Goal: Find specific page/section: Find specific page/section

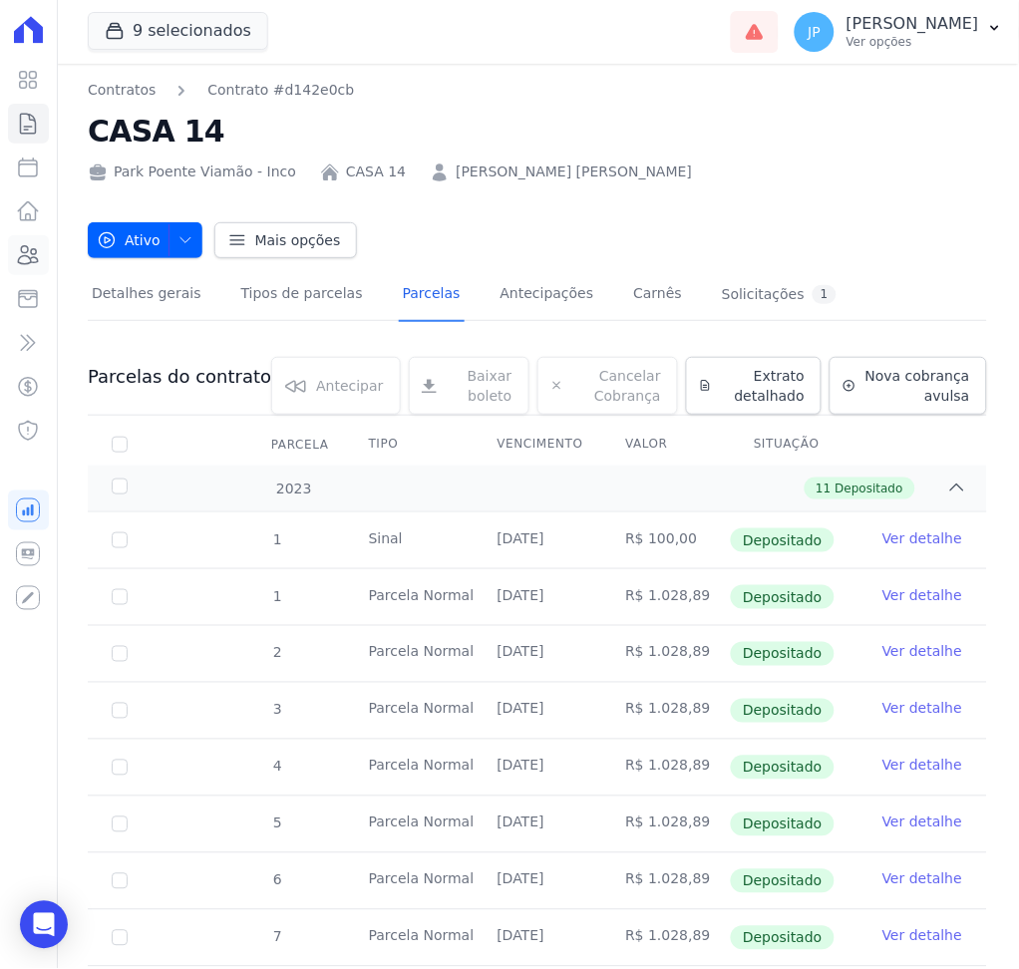
scroll to position [2872, 0]
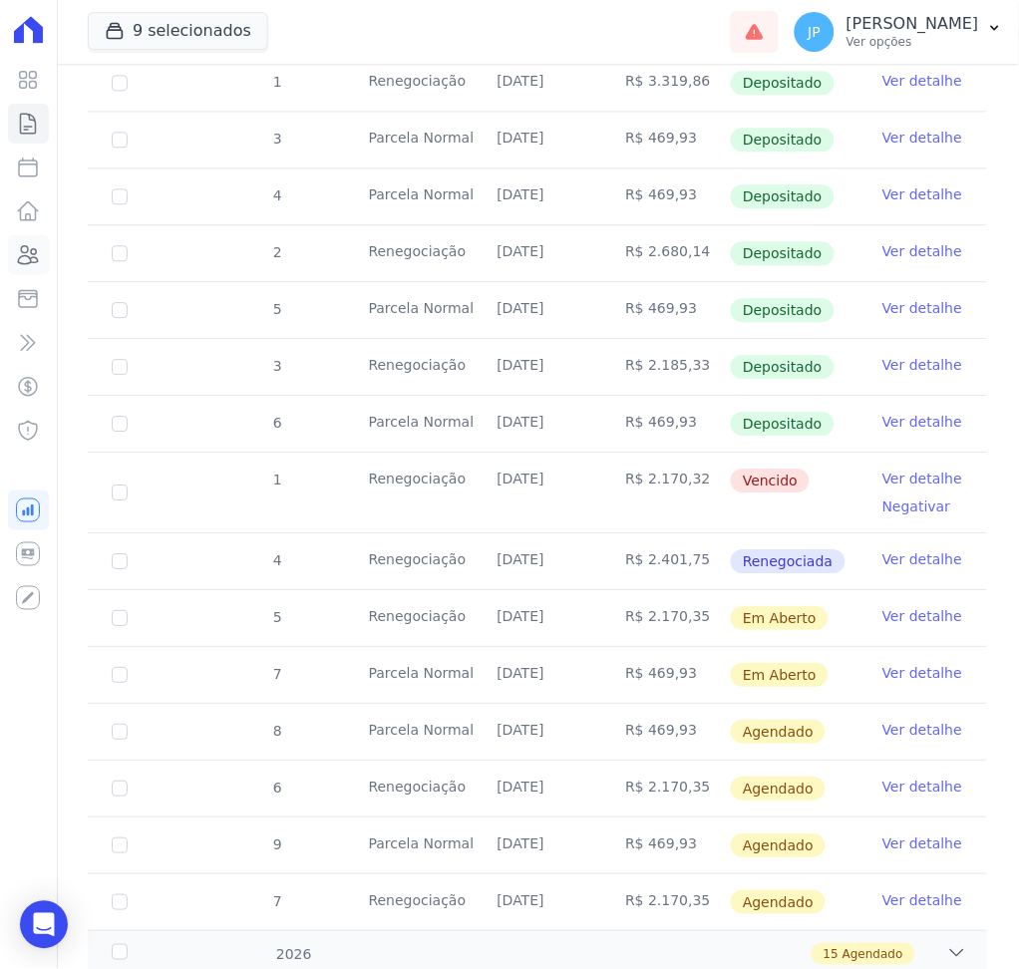
click at [34, 248] on icon at bounding box center [28, 255] width 20 height 18
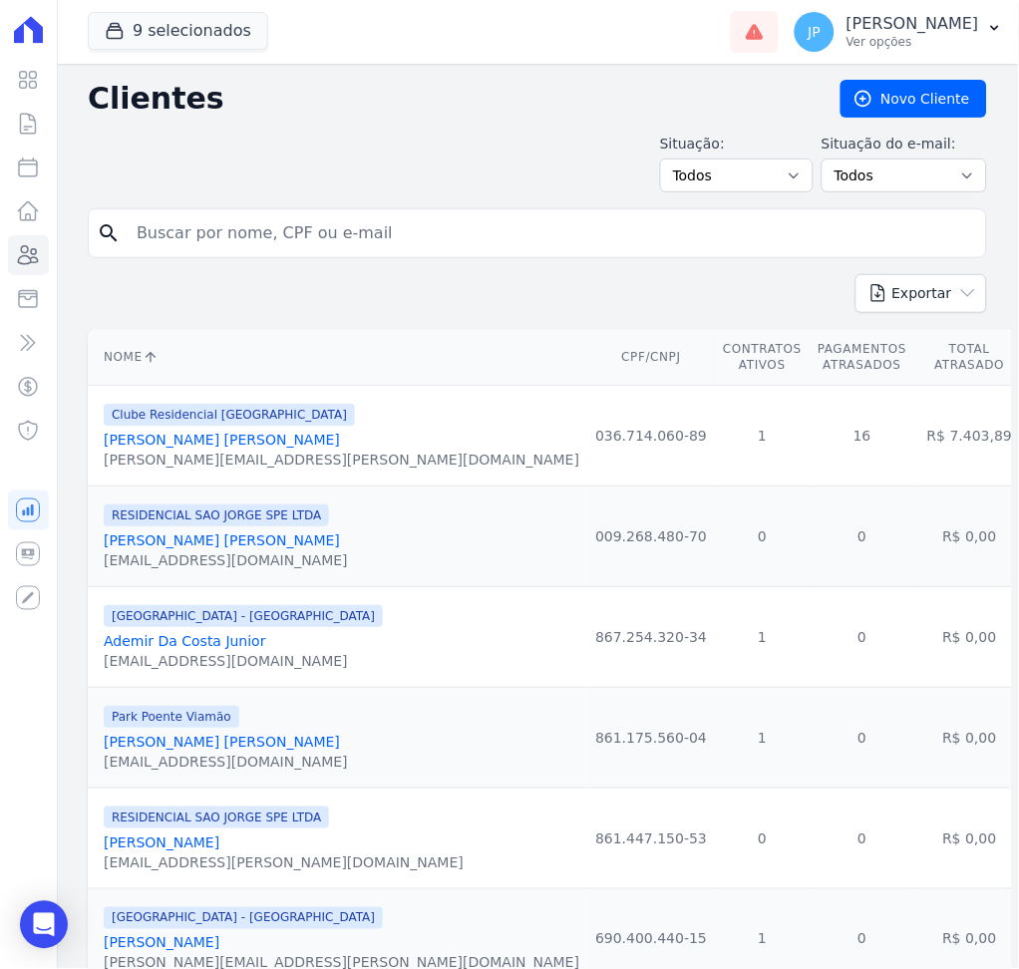
click at [360, 249] on input "search" at bounding box center [551, 233] width 853 height 40
type input "tamiris"
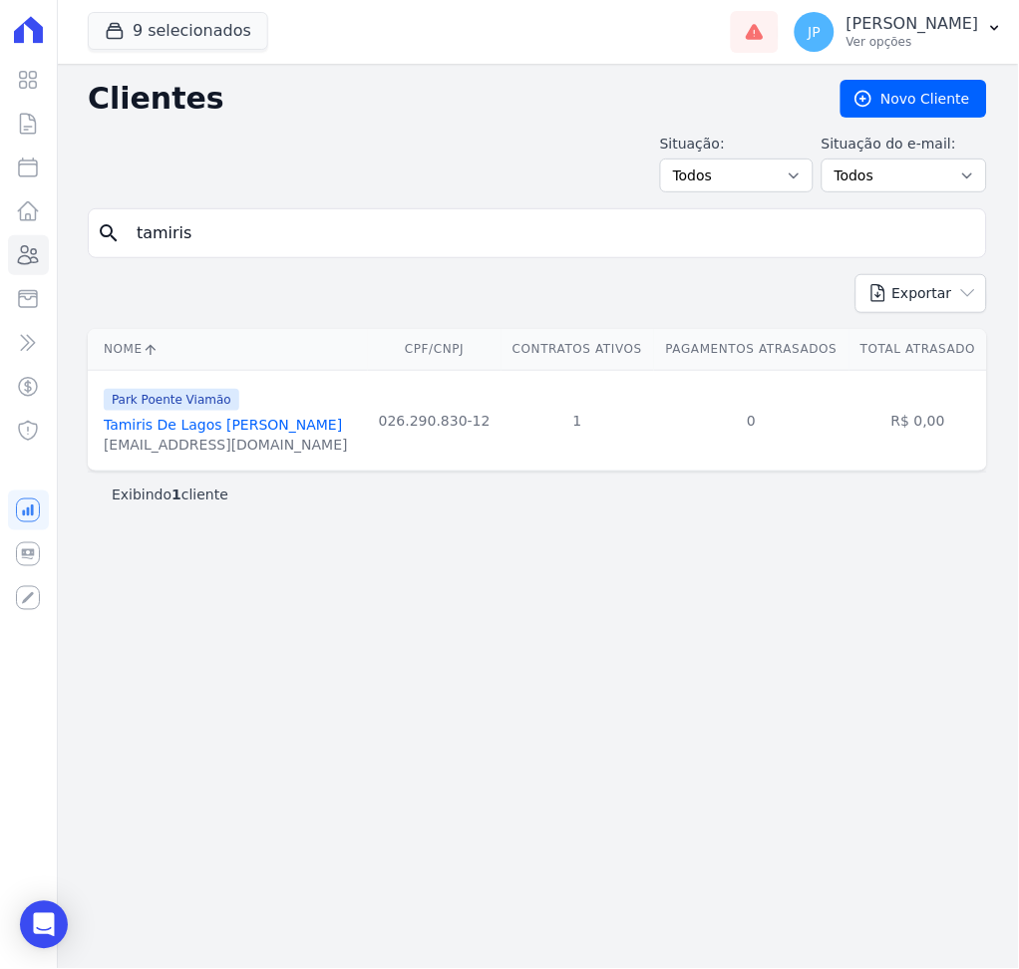
click at [251, 430] on link "Tamiris De Lagos [PERSON_NAME]" at bounding box center [223, 425] width 238 height 16
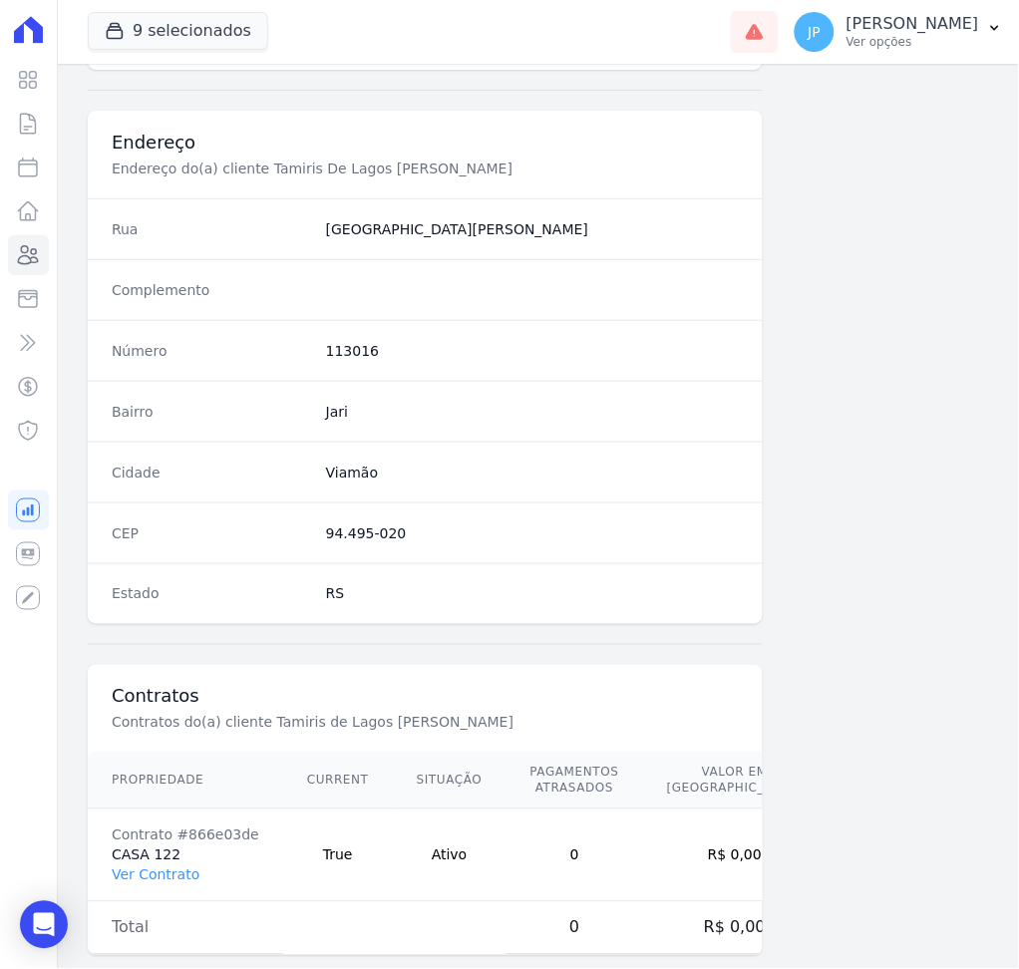
scroll to position [913, 0]
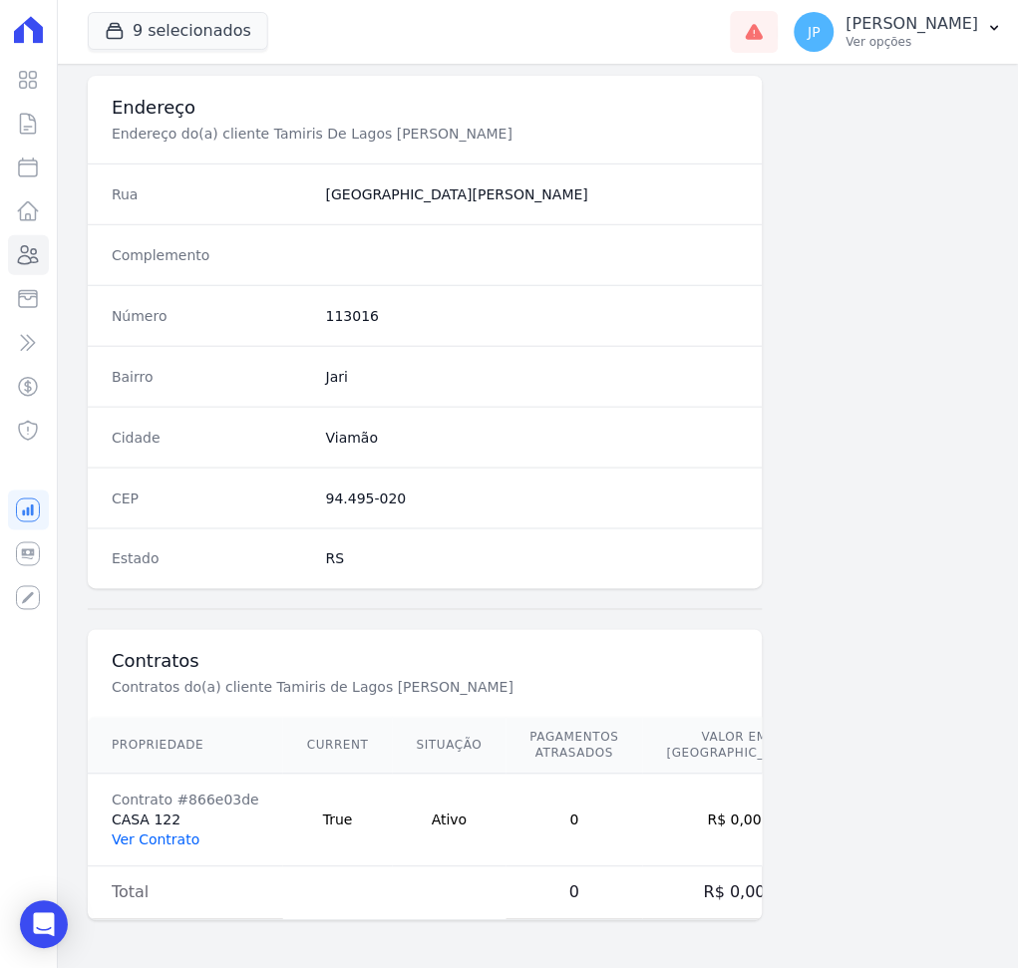
click at [185, 844] on link "Ver Contrato" at bounding box center [156, 840] width 88 height 16
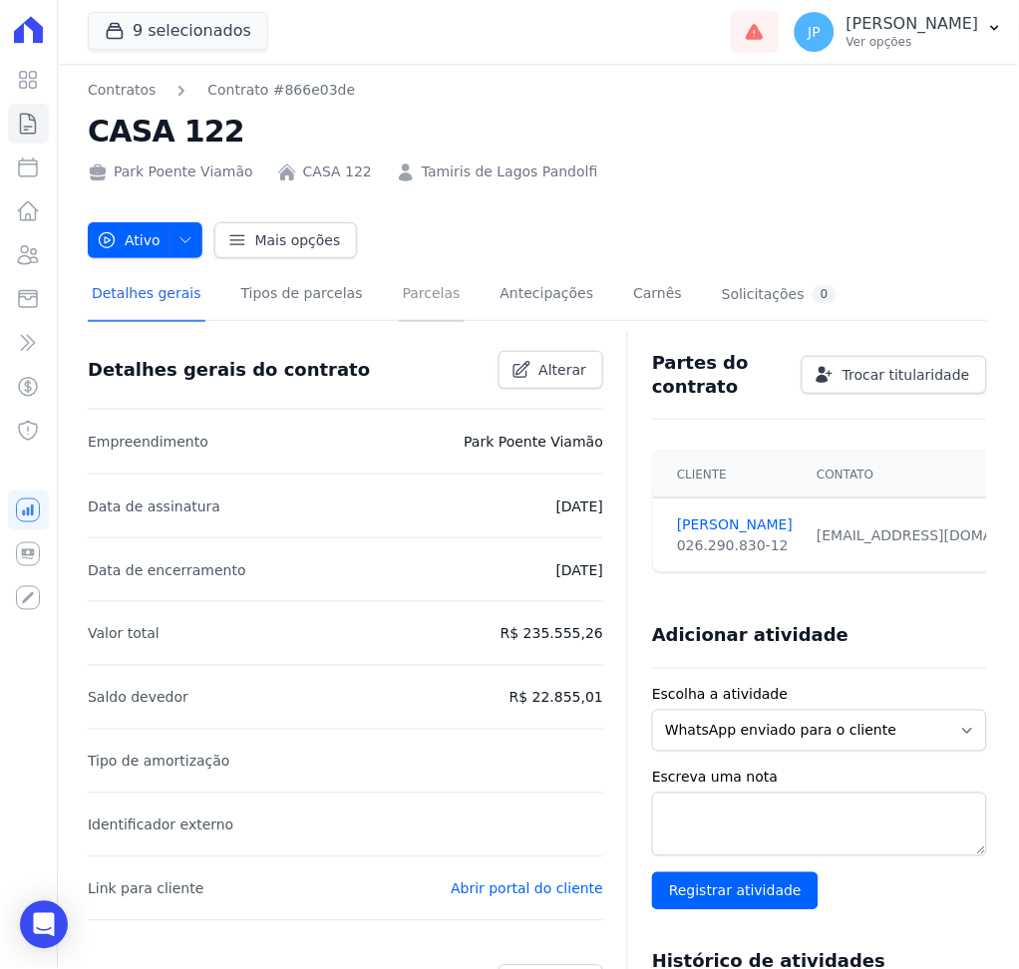
click at [426, 279] on link "Parcelas" at bounding box center [432, 295] width 66 height 53
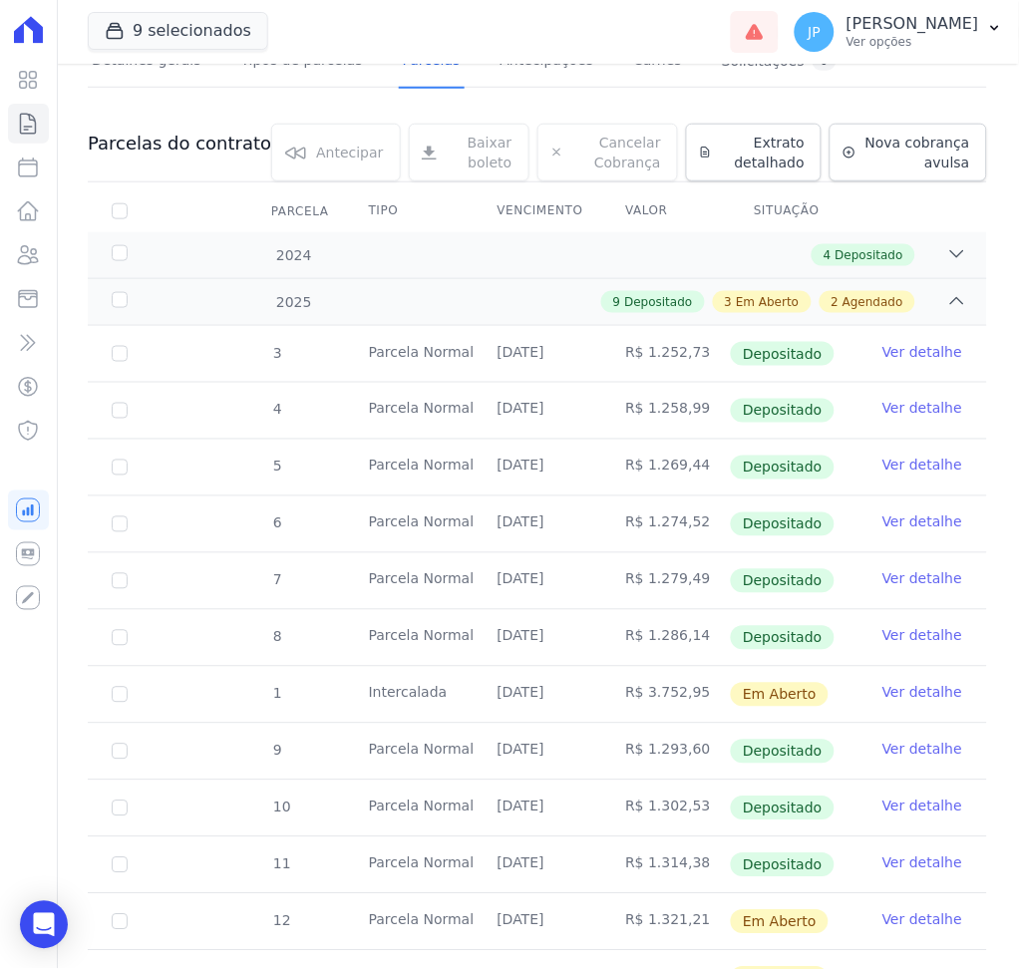
scroll to position [245, 0]
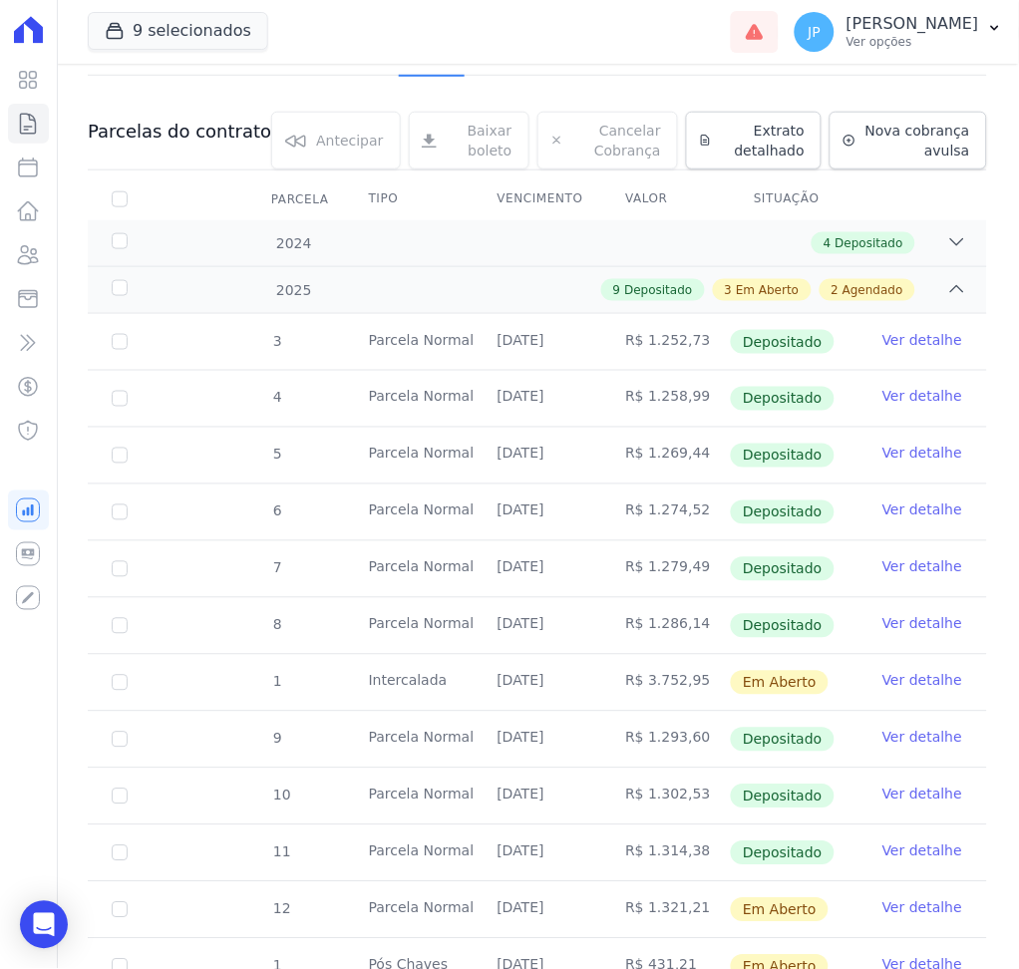
drag, startPoint x: 996, startPoint y: 503, endPoint x: 1009, endPoint y: 520, distance: 21.3
click at [1009, 520] on main "Contratos Contrato #866e03de CASA 122 Park Poente Viamão CASA 122 Tamiris de La…" at bounding box center [537, 516] width 963 height 905
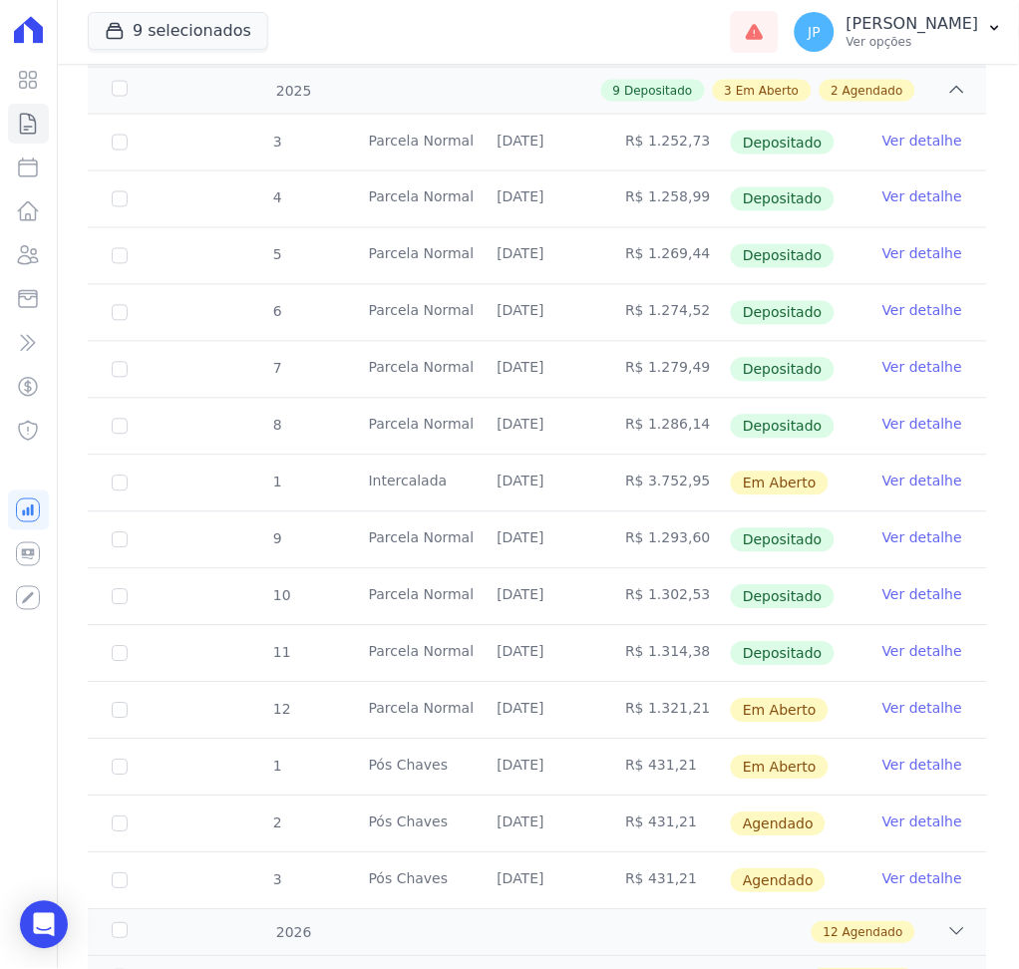
scroll to position [496, 0]
